Goal: Task Accomplishment & Management: Manage account settings

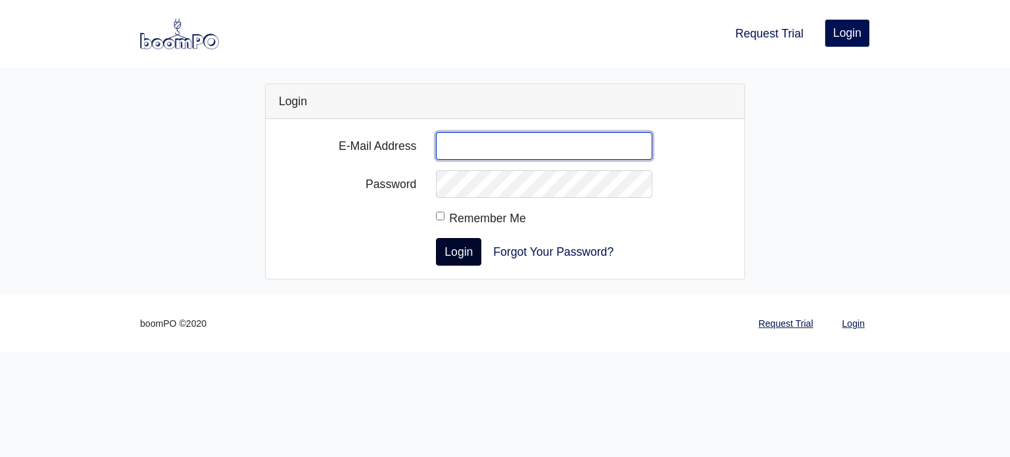
type input "[PERSON_NAME][EMAIL_ADDRESS][DOMAIN_NAME]"
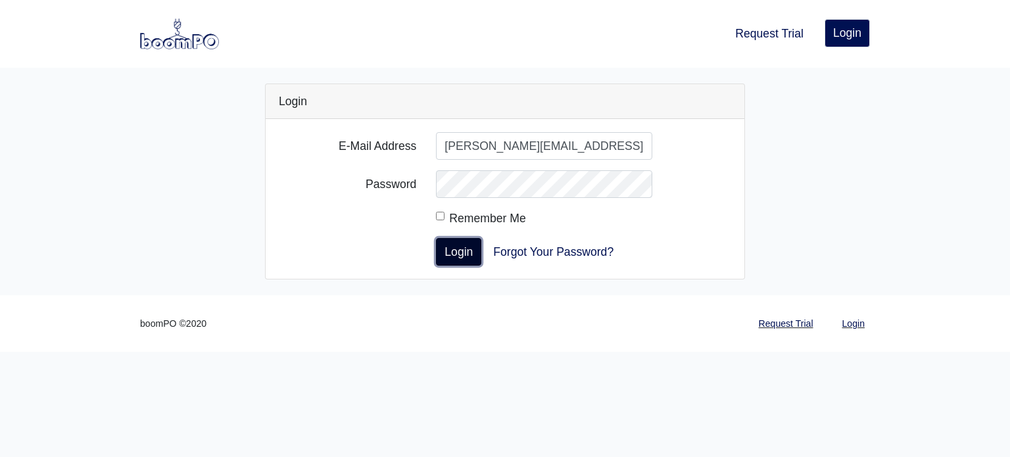
click at [460, 251] on button "Login" at bounding box center [458, 252] width 45 height 28
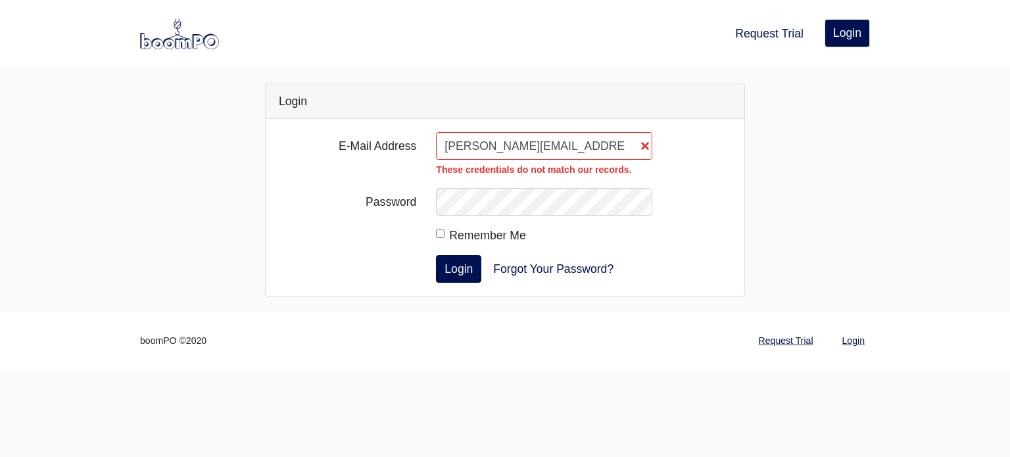
click at [576, 147] on input "donny.hood@capmat.com" at bounding box center [544, 146] width 216 height 28
type input "d"
type input "[EMAIL_ADDRESS][DOMAIN_NAME]"
click at [463, 268] on button "Login" at bounding box center [458, 269] width 45 height 28
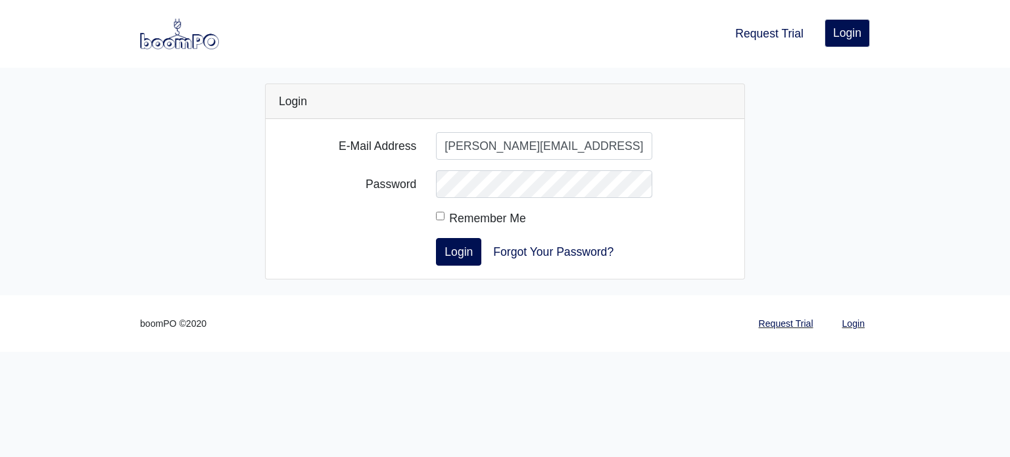
click at [550, 151] on input "donny.hood@capmat.com" at bounding box center [544, 146] width 216 height 28
drag, startPoint x: 584, startPoint y: 147, endPoint x: 442, endPoint y: 146, distance: 142.0
click at [442, 146] on input "donny.hood@capmat.com" at bounding box center [544, 146] width 216 height 28
type input "d"
type input "[EMAIL_ADDRESS][DOMAIN_NAME]"
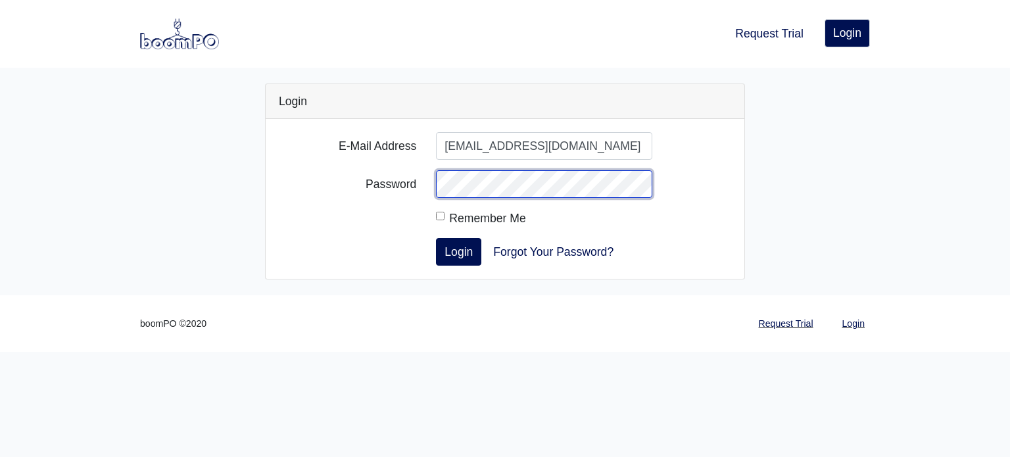
click at [423, 177] on div "Password" at bounding box center [505, 184] width 472 height 28
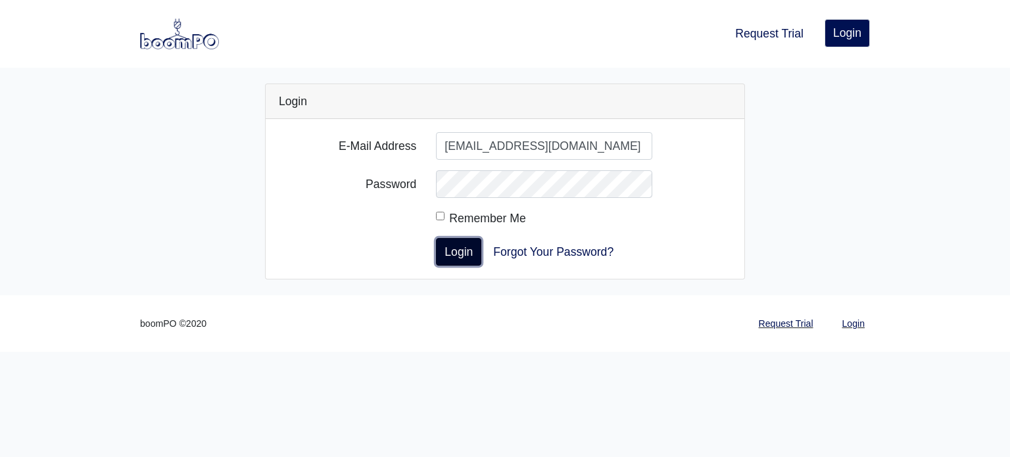
click at [453, 247] on button "Login" at bounding box center [458, 252] width 45 height 28
